Goal: Communication & Community: Answer question/provide support

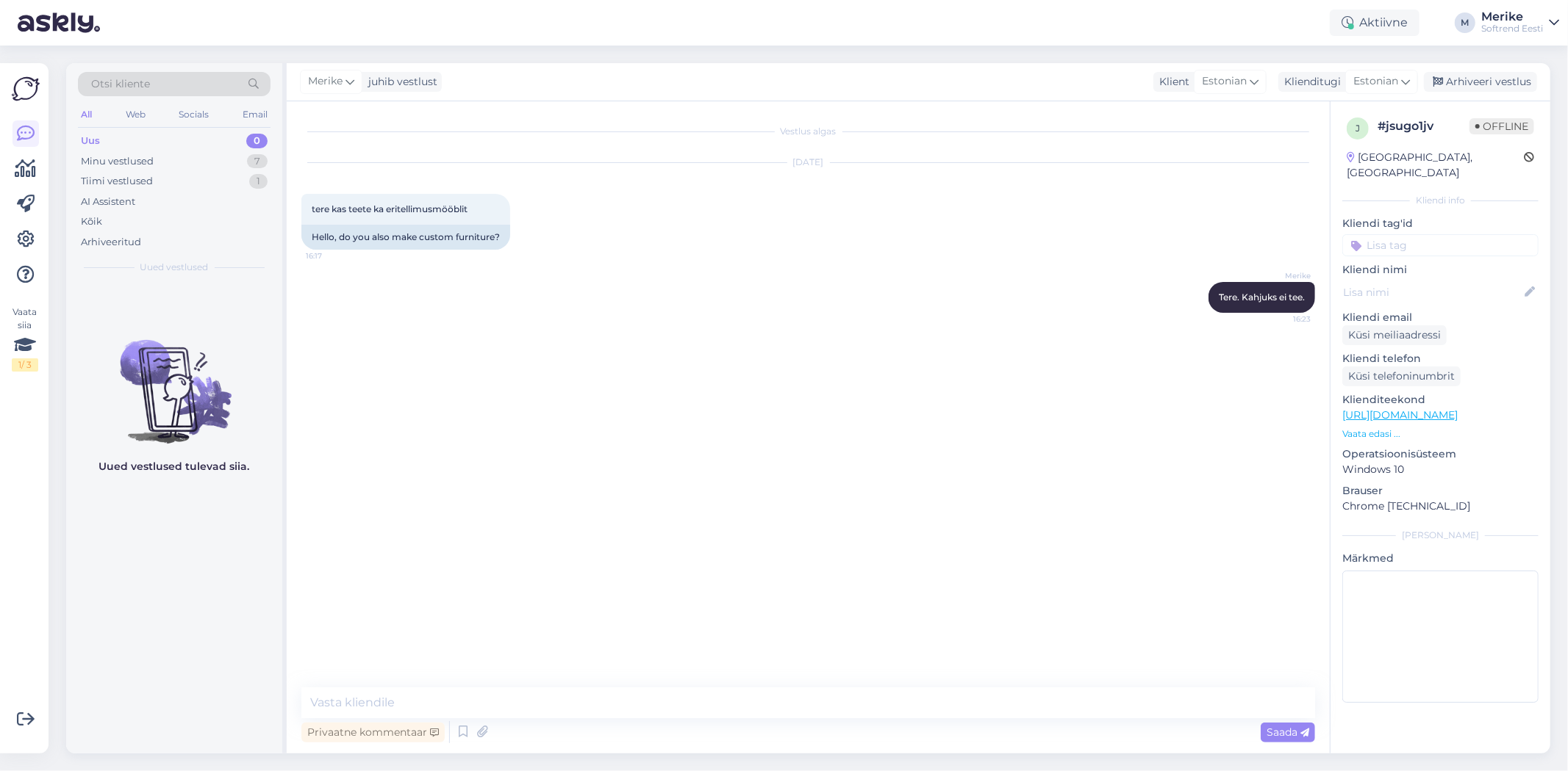
click at [99, 140] on div "Uus" at bounding box center [90, 141] width 19 height 15
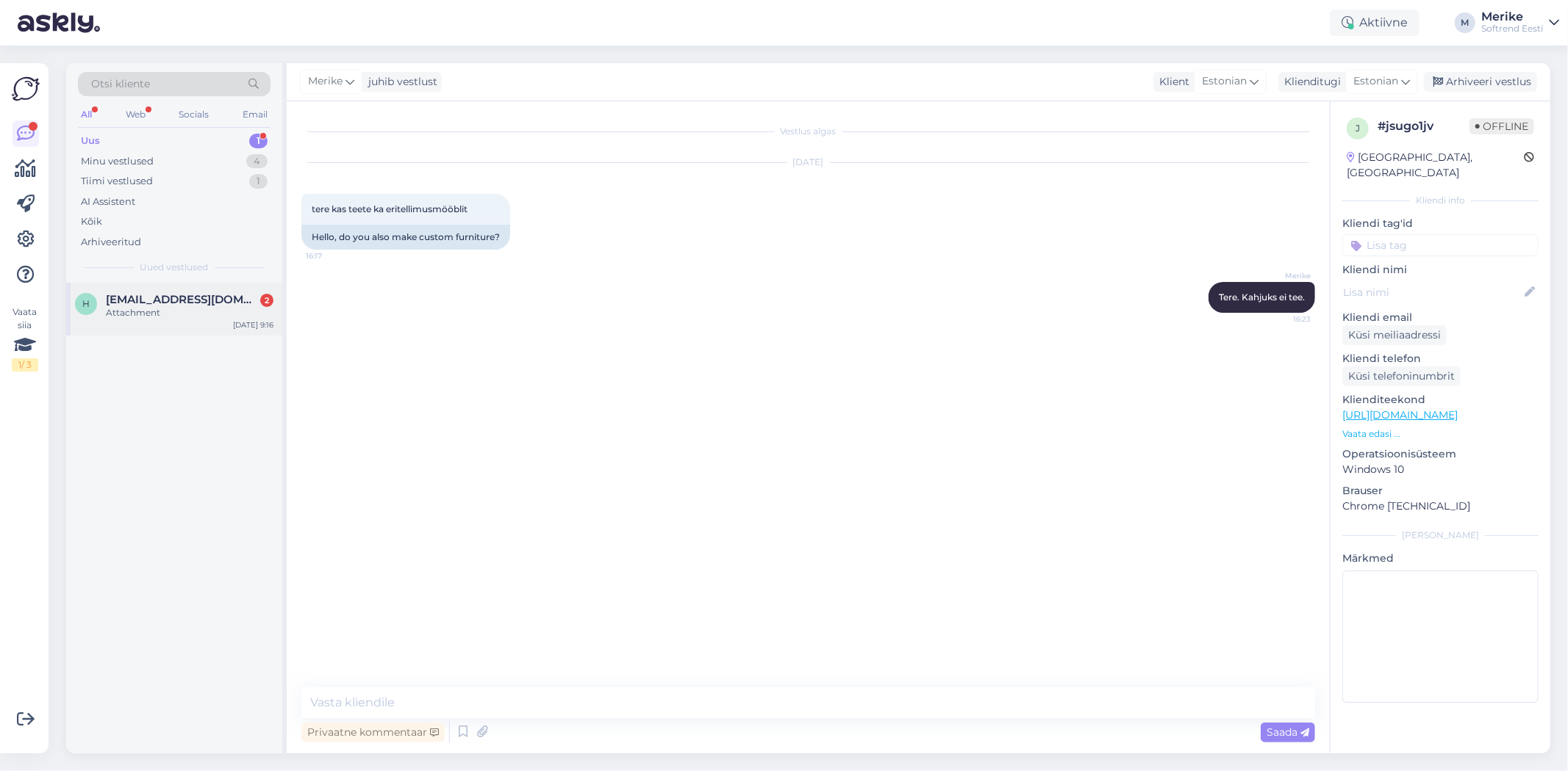
click at [141, 302] on span "[EMAIL_ADDRESS][DOMAIN_NAME]" at bounding box center [183, 299] width 153 height 13
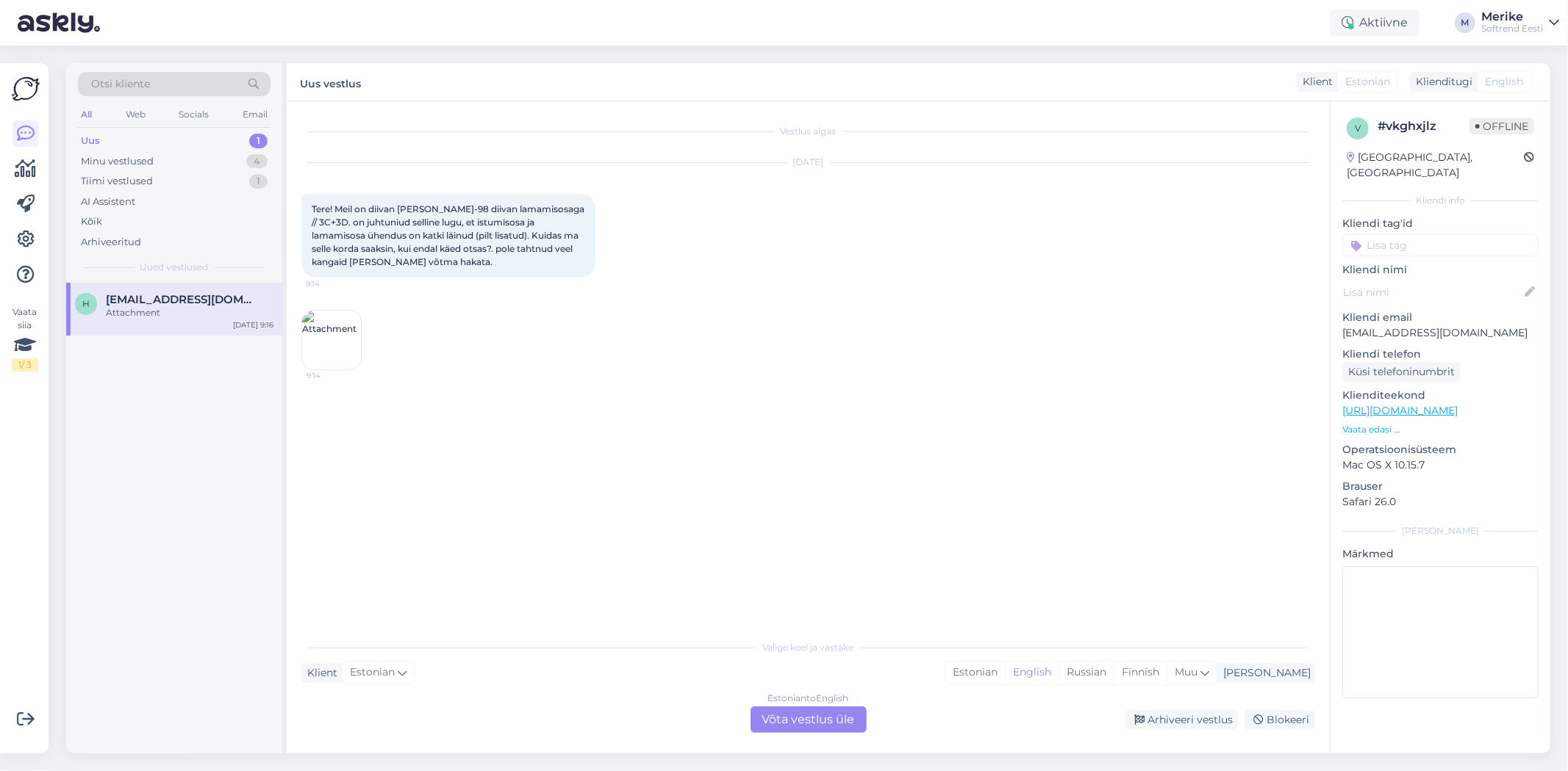
click at [797, 718] on div "Estonian to English Võta vestlus üle" at bounding box center [809, 720] width 117 height 26
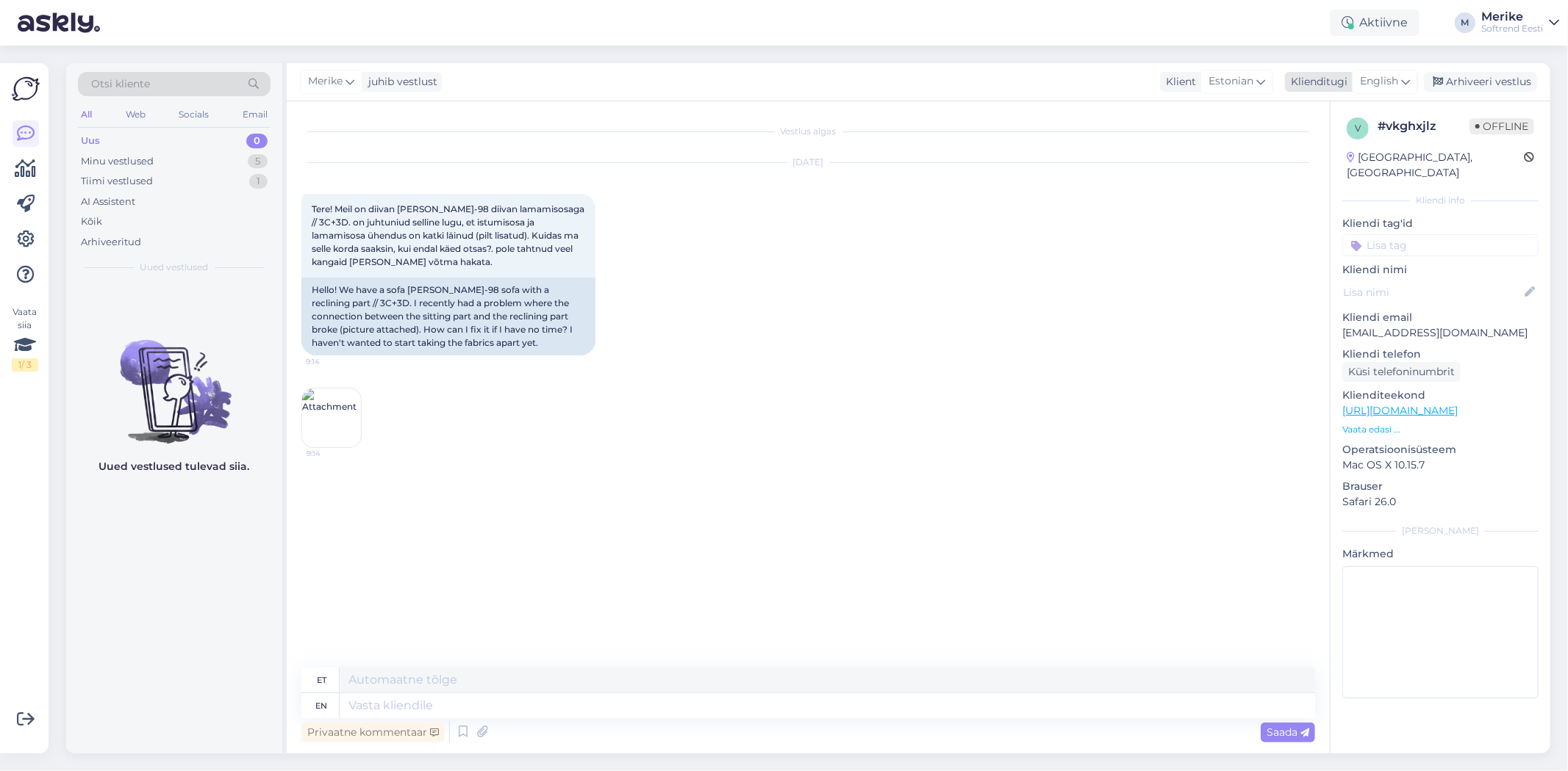
click at [1406, 78] on icon at bounding box center [1405, 82] width 9 height 17
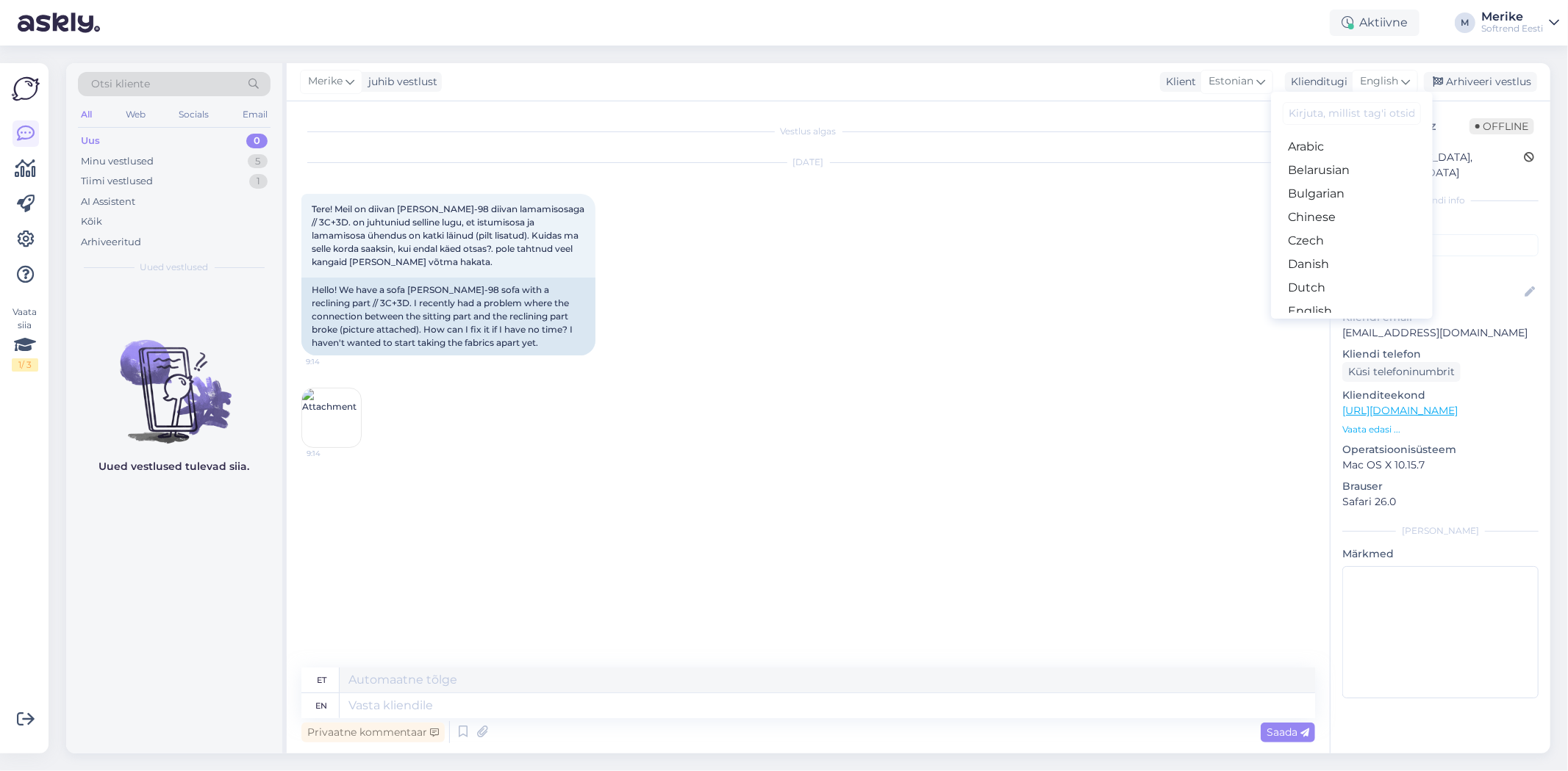
click at [1324, 323] on link "Estonian" at bounding box center [1351, 335] width 162 height 23
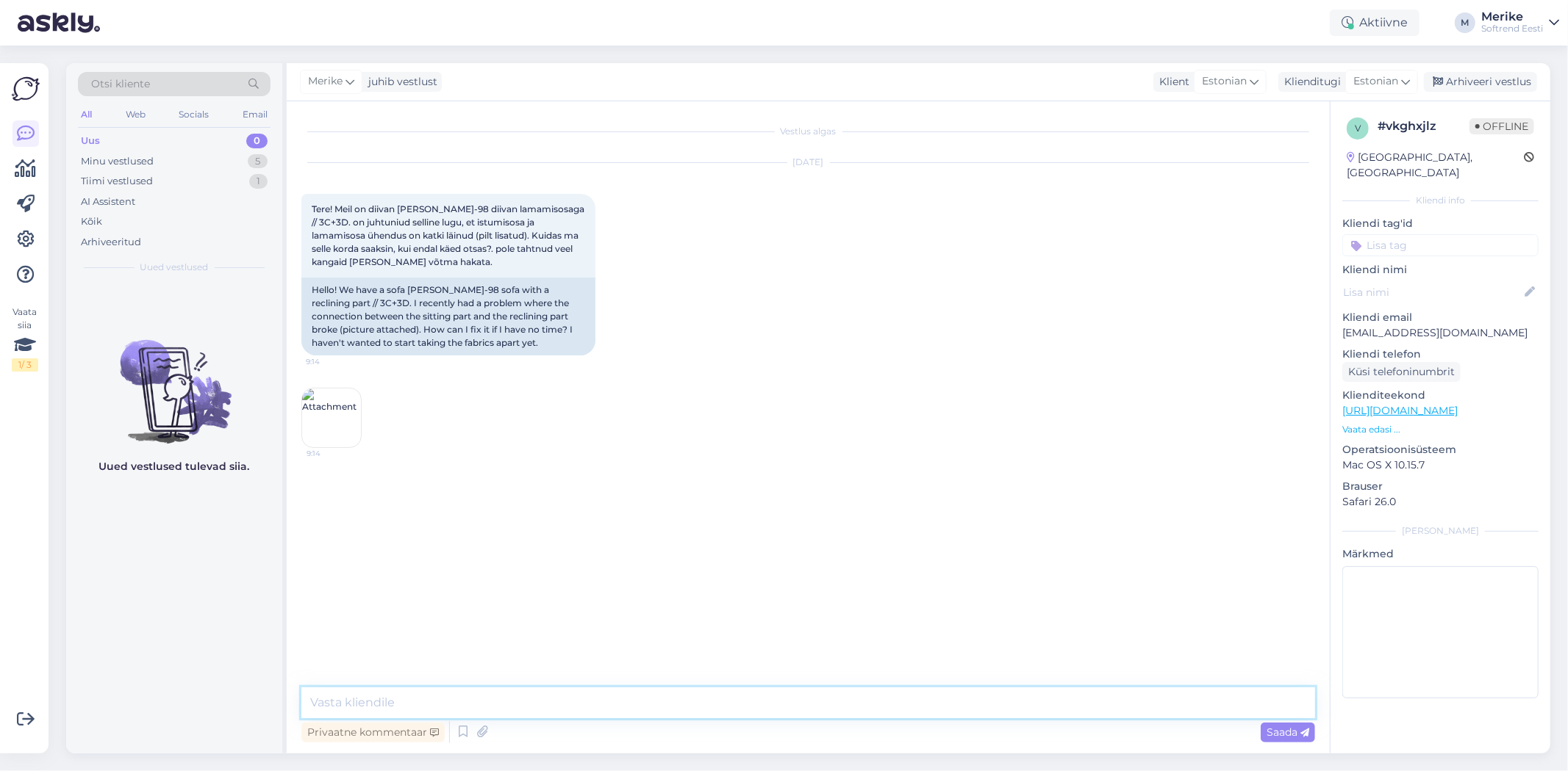
click at [337, 688] on textarea at bounding box center [807, 702] width 1013 height 30
type textarea "Tere"
click at [331, 402] on img at bounding box center [331, 418] width 59 height 59
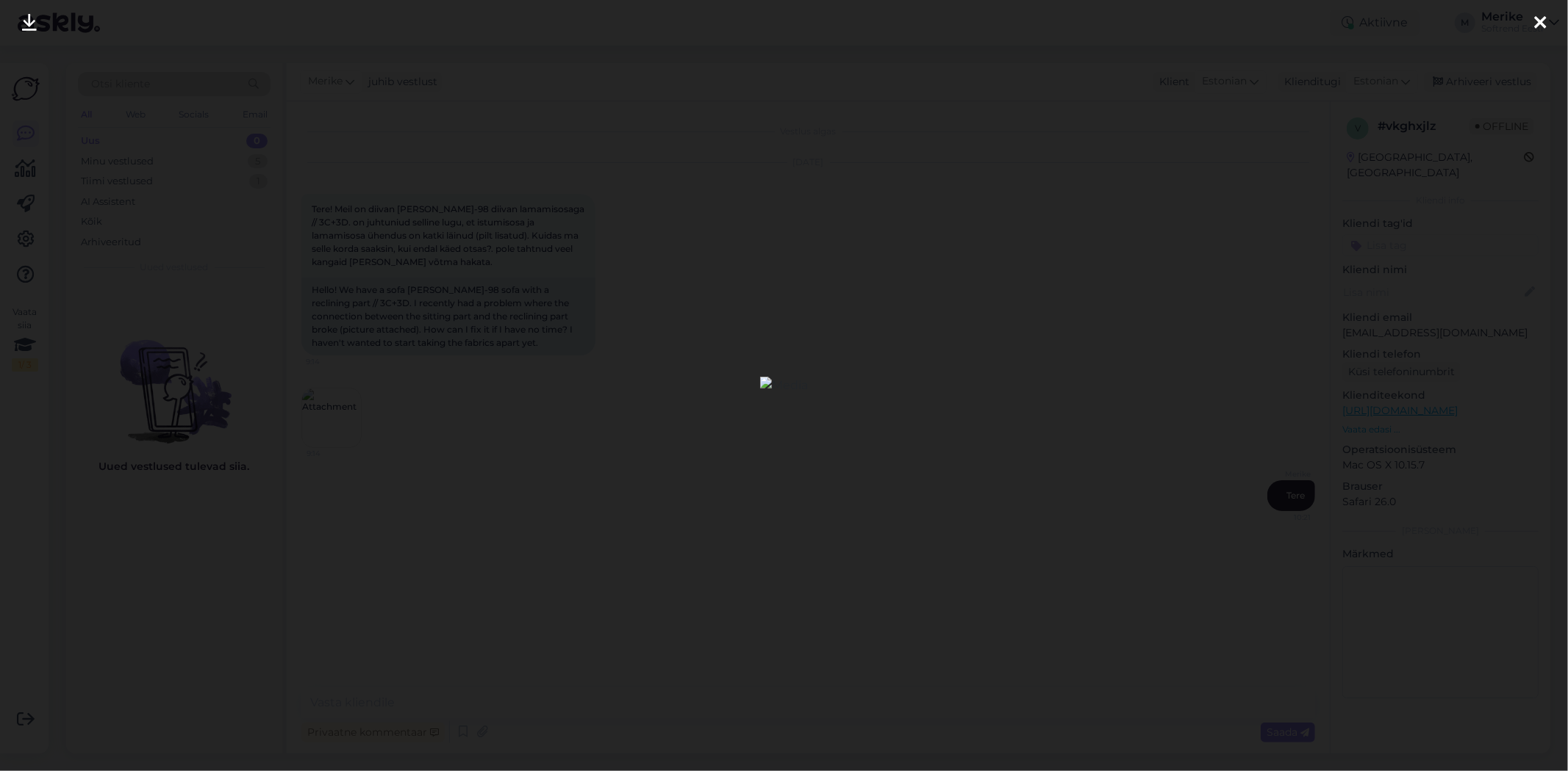
click at [331, 402] on div at bounding box center [784, 385] width 1568 height 771
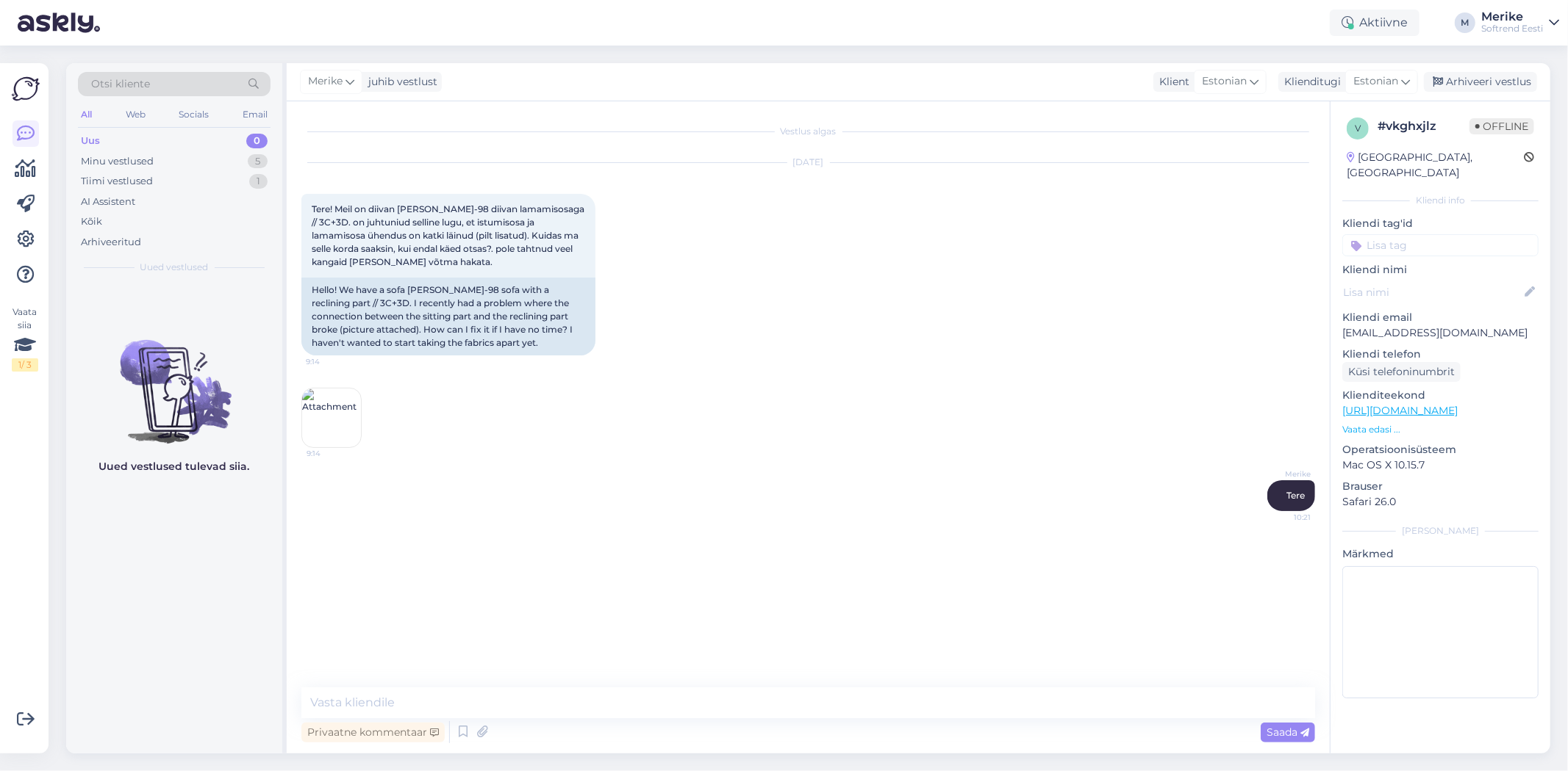
click at [330, 408] on img at bounding box center [331, 418] width 59 height 59
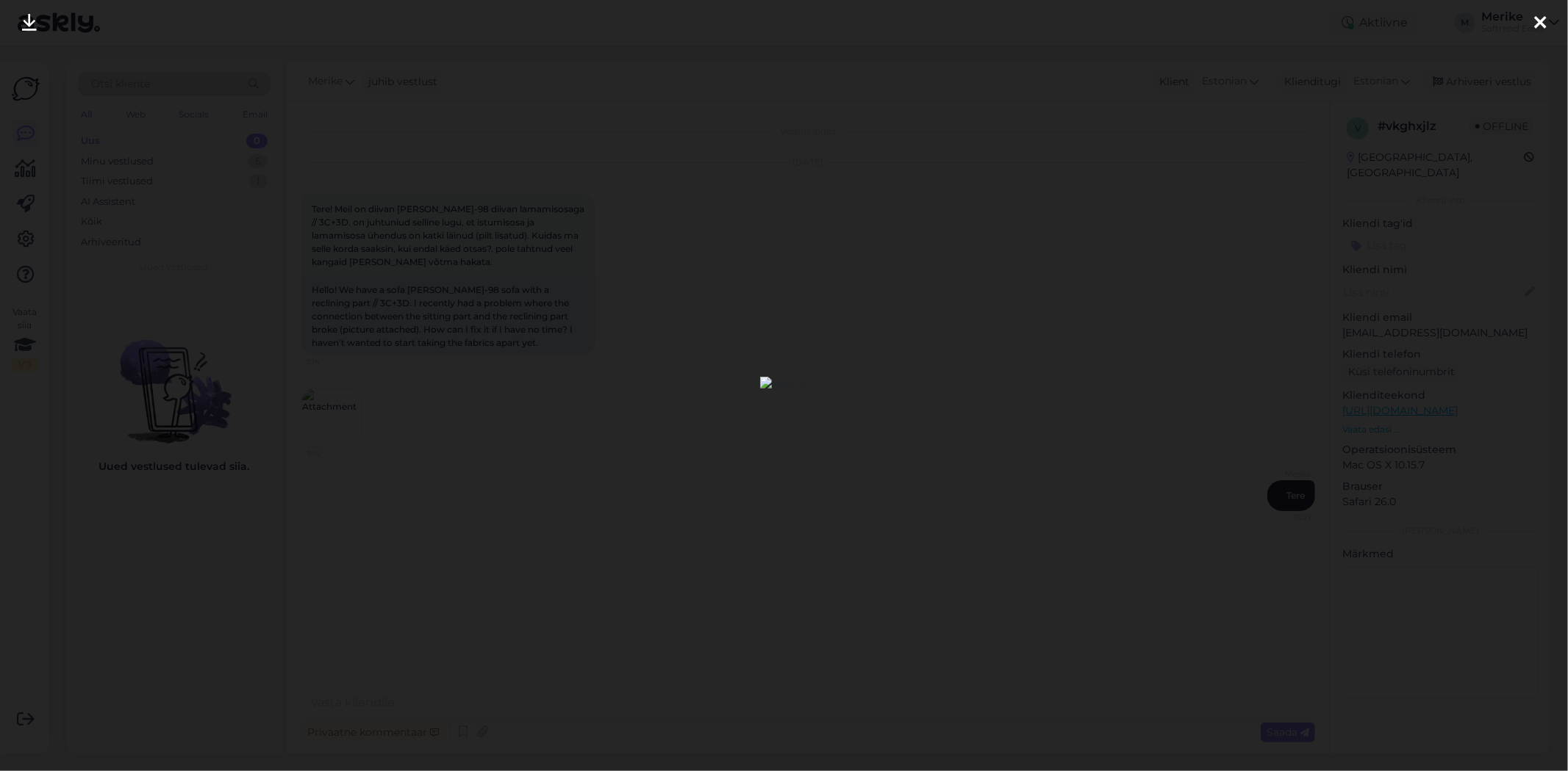
click at [760, 382] on img at bounding box center [784, 386] width 48 height 17
click at [766, 379] on img at bounding box center [784, 386] width 48 height 17
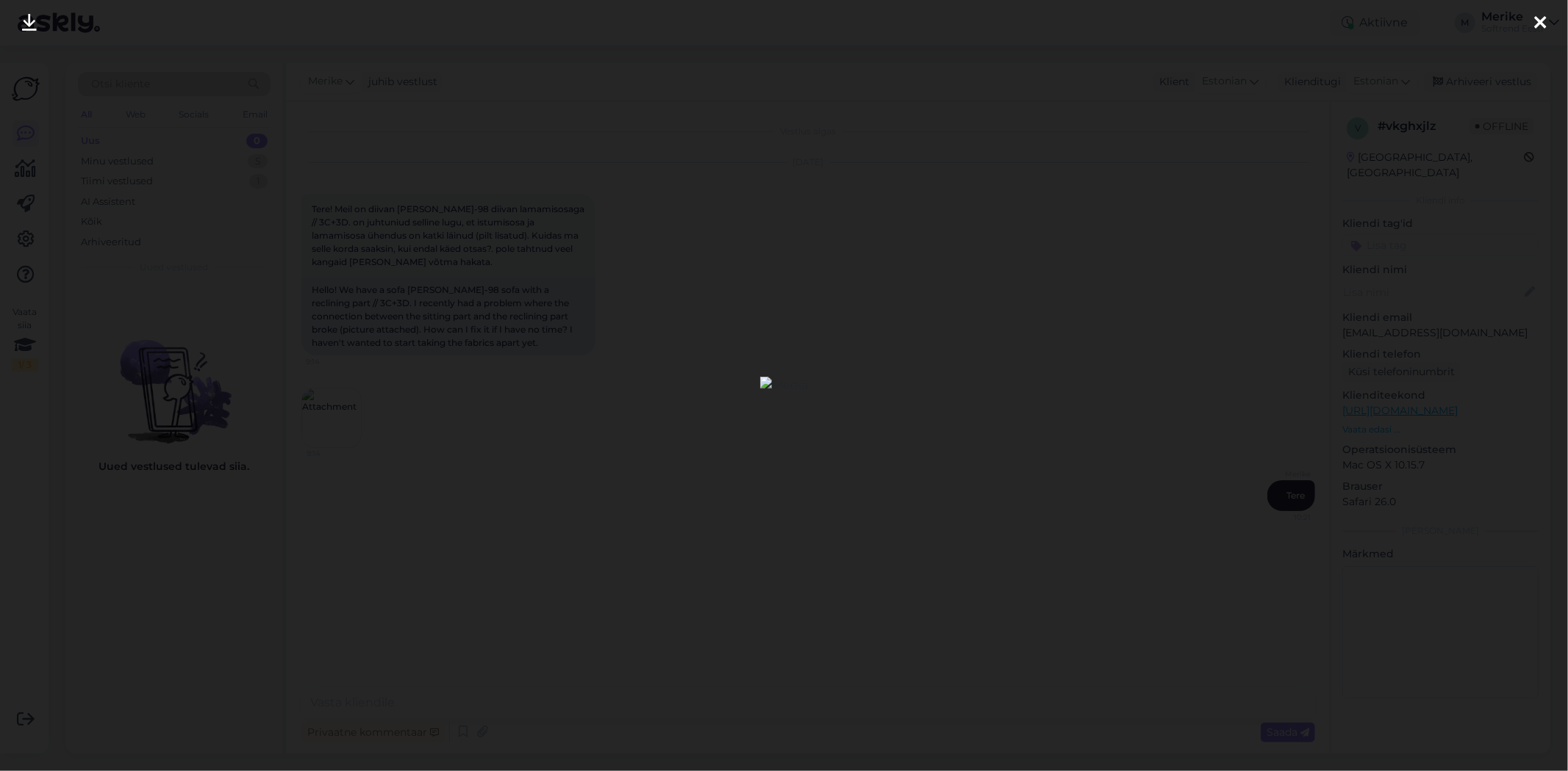
drag, startPoint x: 1118, startPoint y: 114, endPoint x: 1088, endPoint y: 123, distance: 31.3
click at [1116, 114] on div at bounding box center [784, 385] width 1568 height 771
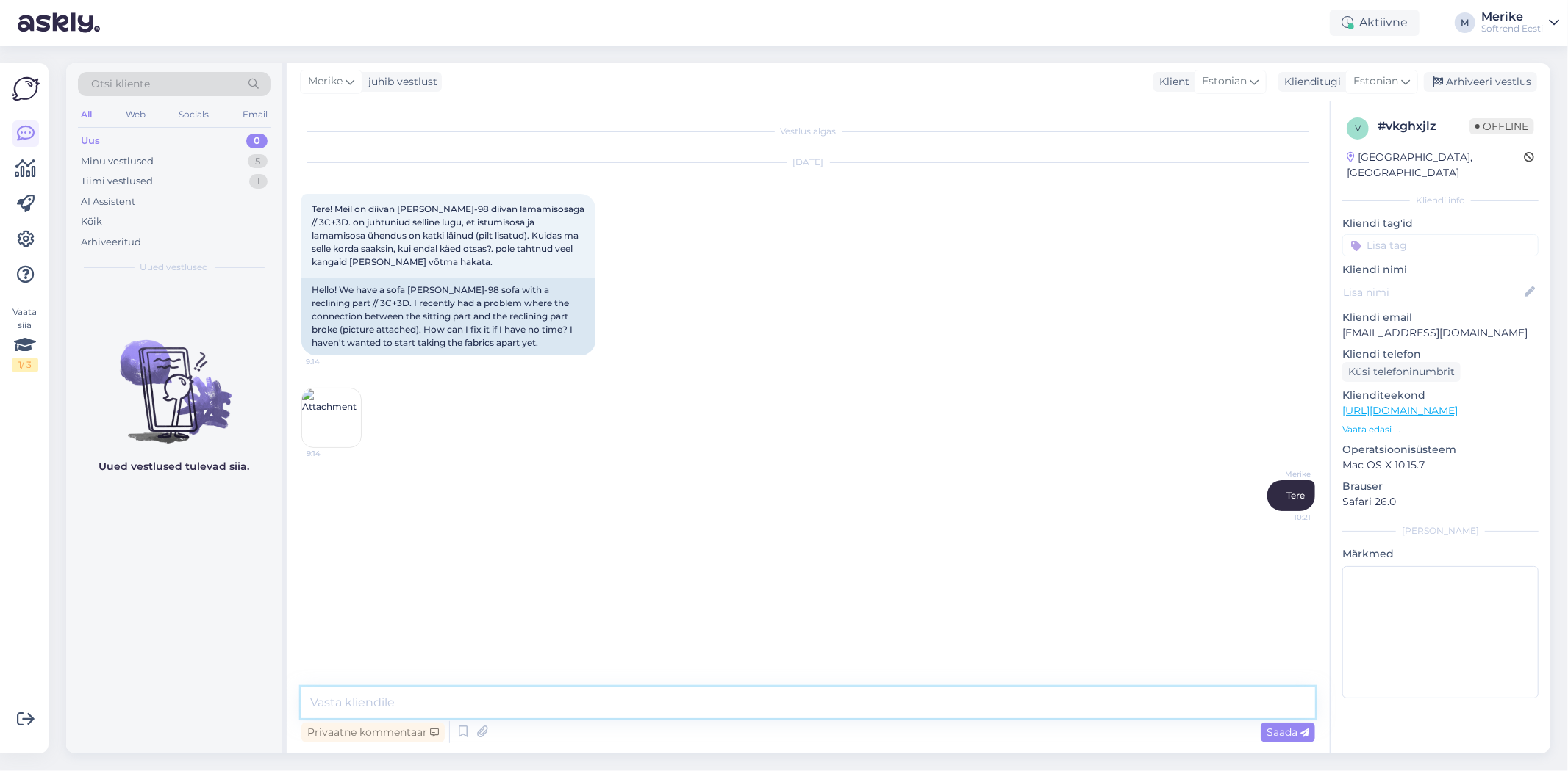
click at [343, 692] on textarea at bounding box center [807, 702] width 1013 height 30
click at [803, 700] on textarea "Arvatavasti on katki läinud ainult kinnitus. Selle saaksite [PERSON_NAME]´teks …" at bounding box center [807, 702] width 1013 height 30
click at [855, 701] on textarea "Arvatavasti on katki läinud ainult kinnitus. Selle saaksite Rocca salongisr´t" at bounding box center [807, 702] width 1013 height 30
type textarea "Arvatavasti on katki läinud ainult kinnitus. Selle saaksite Rocca salongist uue…"
click at [1288, 733] on span "Saada" at bounding box center [1287, 732] width 43 height 13
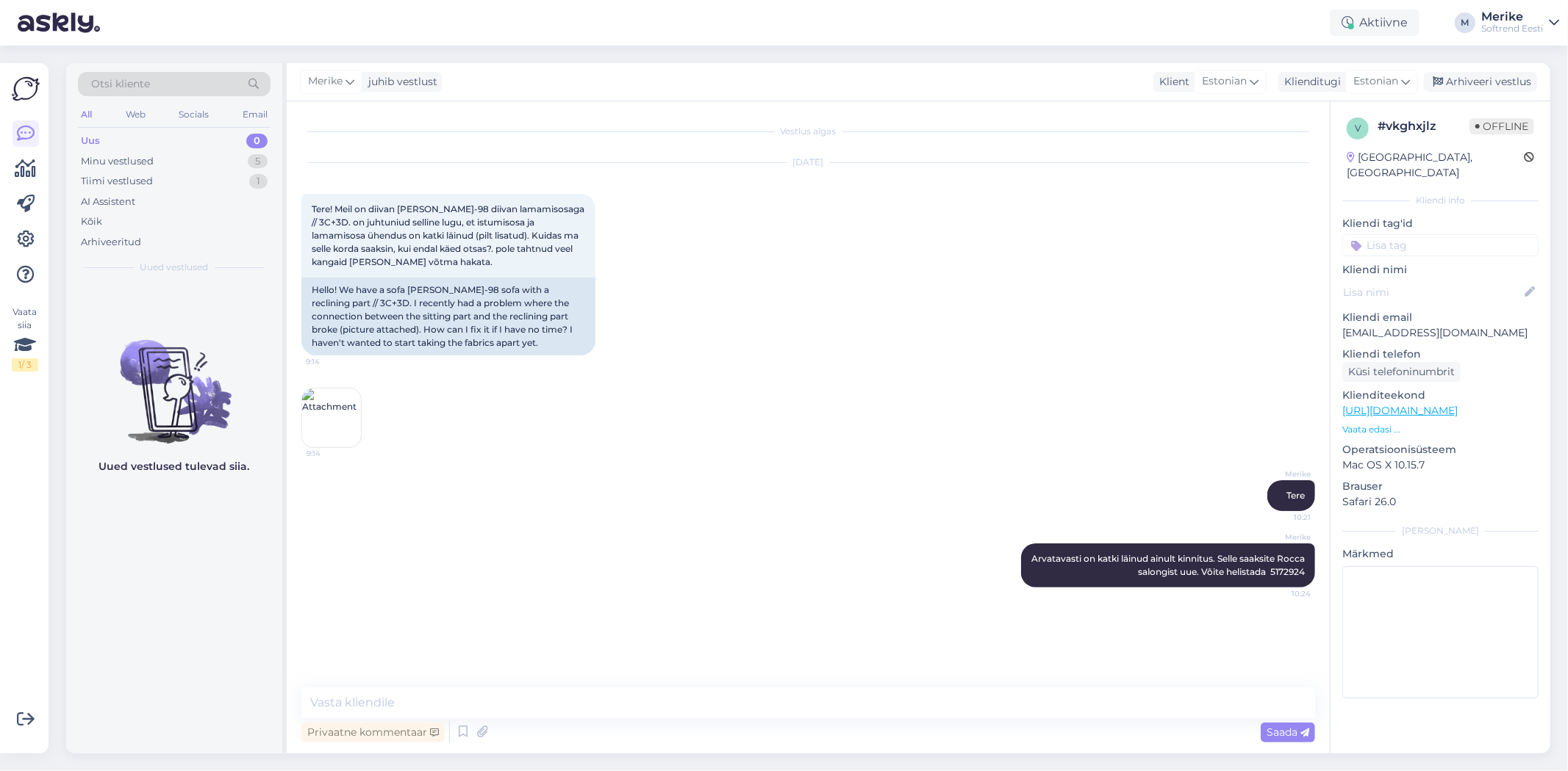
click at [89, 136] on div "Uus" at bounding box center [90, 141] width 19 height 15
click at [134, 163] on div "Minu vestlused" at bounding box center [117, 161] width 73 height 15
